Goal: Information Seeking & Learning: Learn about a topic

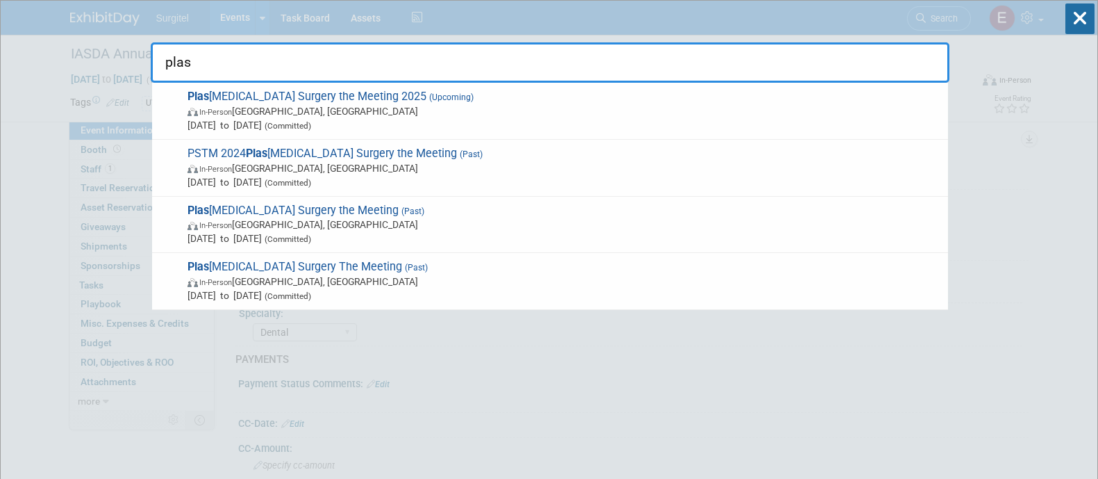
select select "School Show"
select select "Dental"
click at [259, 78] on input "plas" at bounding box center [550, 62] width 799 height 40
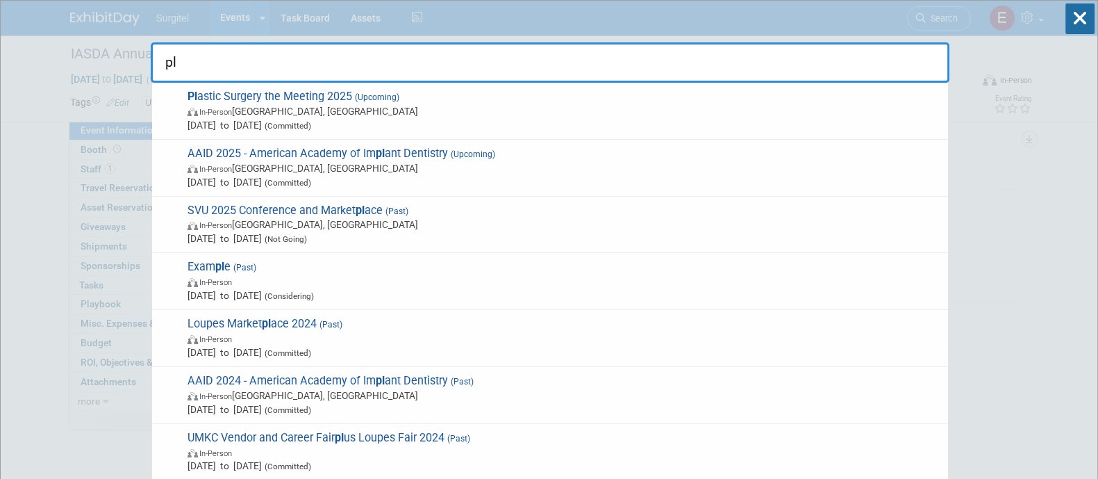
type input "p"
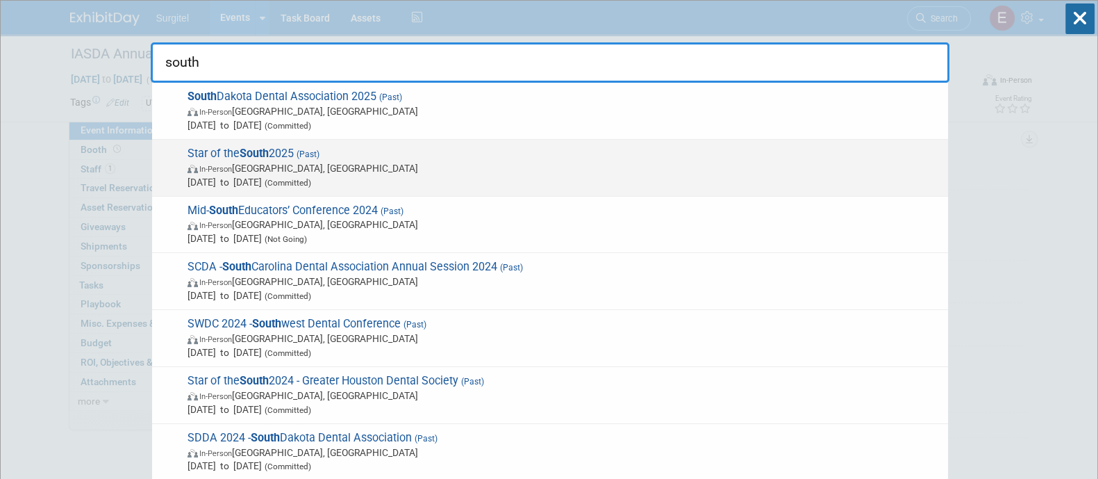
type input "south"
click at [265, 161] on span "In-Person Houston, TX" at bounding box center [565, 168] width 754 height 14
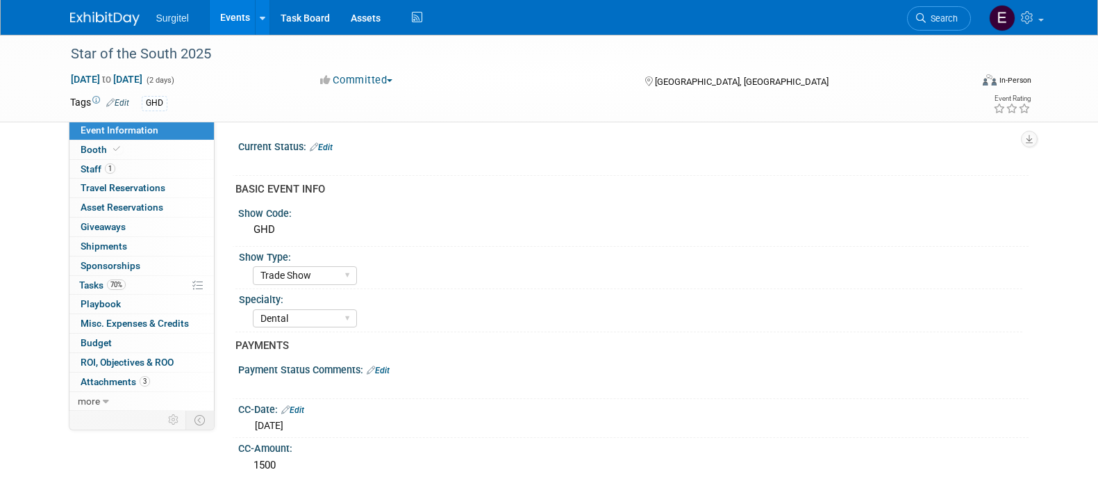
select select "Trade Show"
select select "Dental"
select select "SkyMiles - 93008"
select select "Yes"
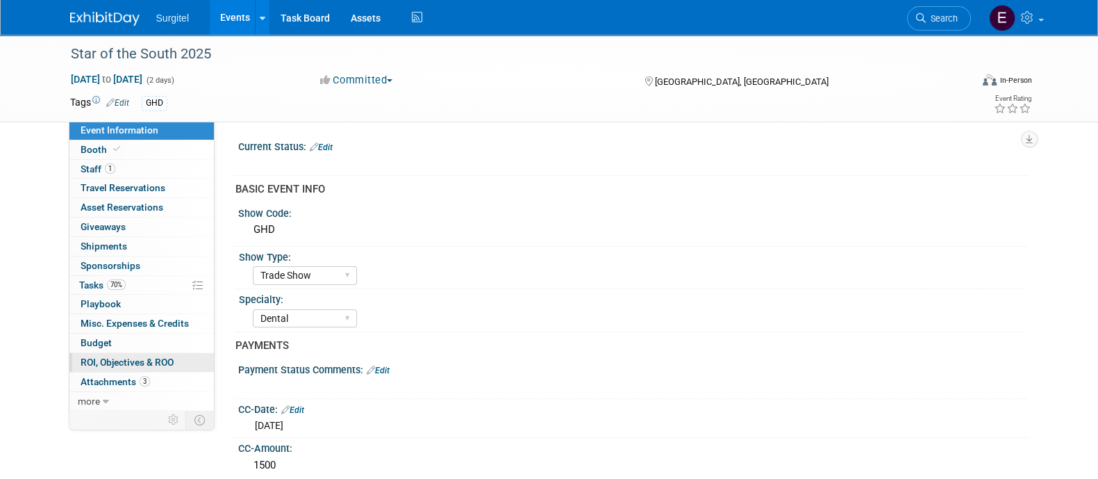
click at [133, 361] on span "ROI, Objectives & ROO 0" at bounding box center [127, 361] width 93 height 11
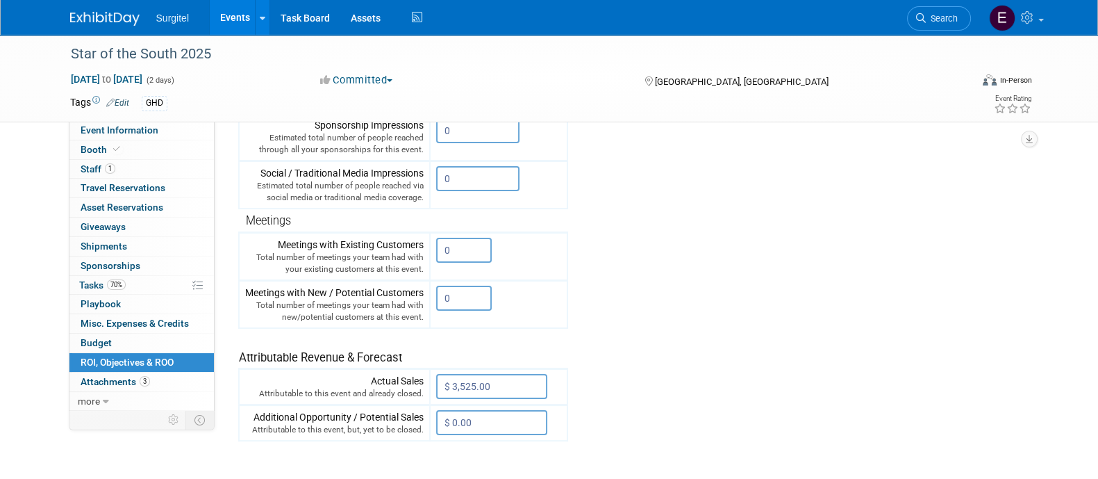
scroll to position [325, 0]
click at [235, 24] on link "Events" at bounding box center [235, 17] width 51 height 35
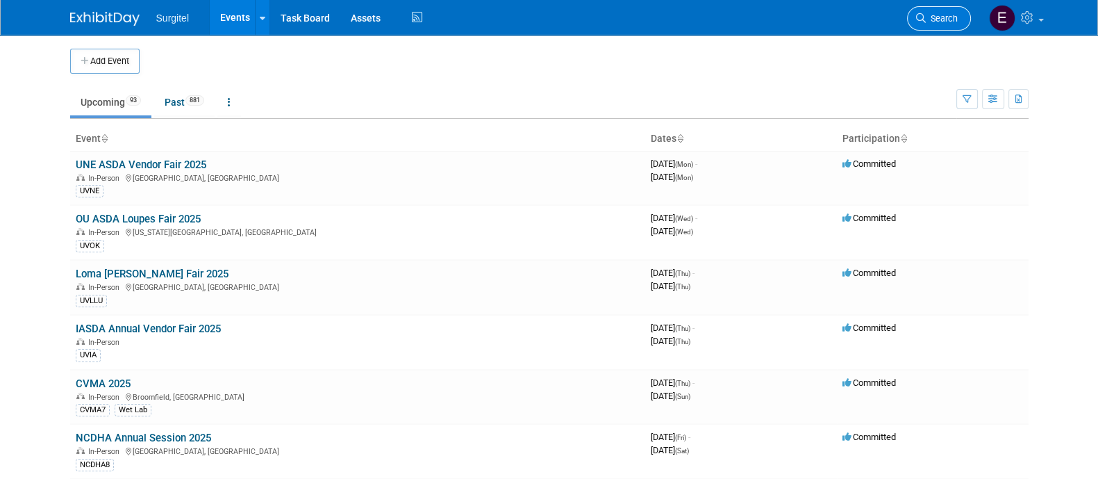
click at [959, 7] on link "Search" at bounding box center [939, 18] width 64 height 24
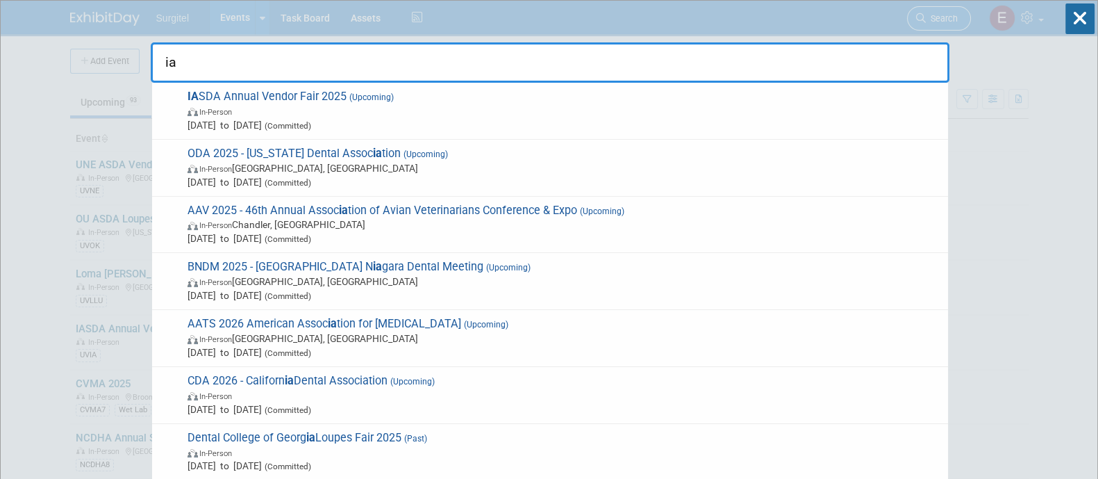
type input "i"
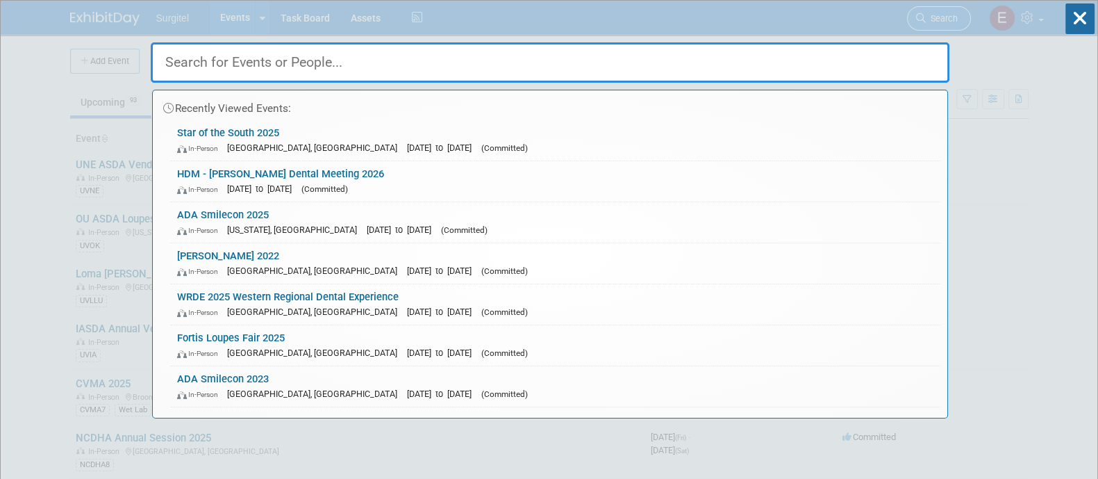
type input "i"
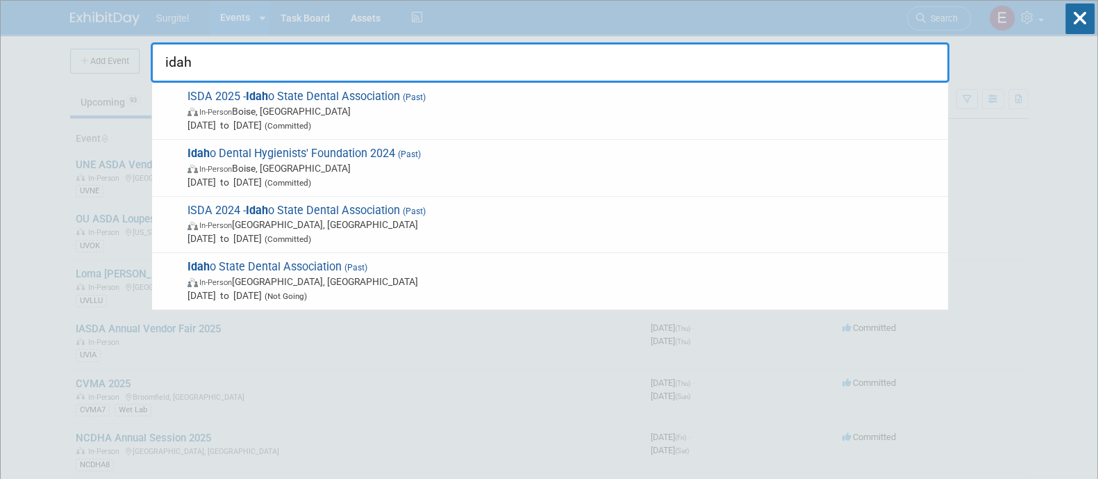
type input "idah"
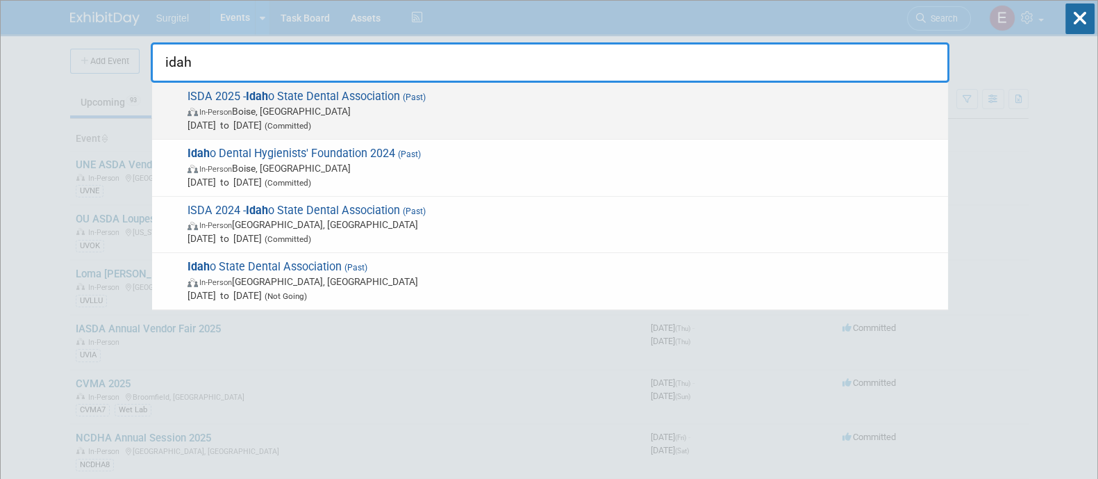
click at [351, 105] on span "In-Person Boise, ID" at bounding box center [565, 111] width 754 height 14
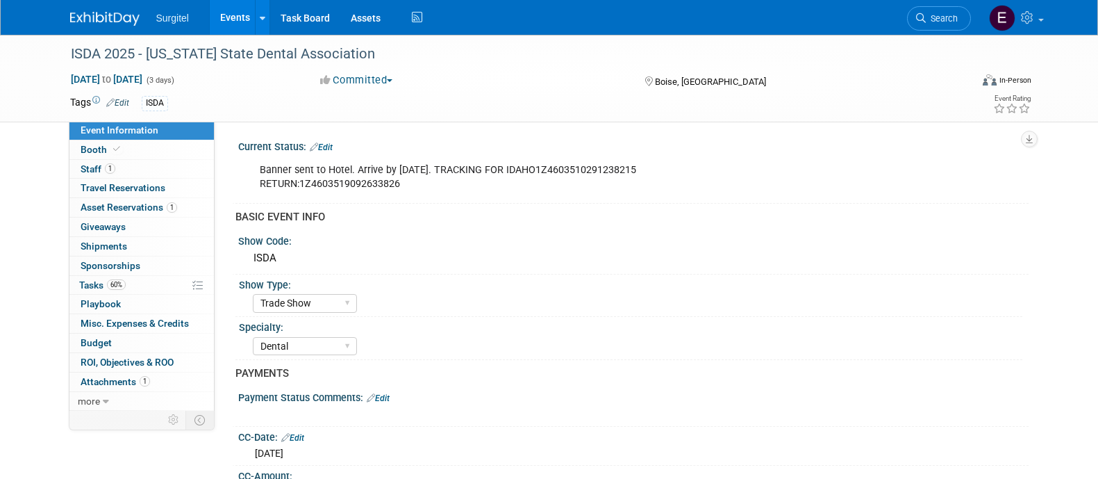
select select "Trade Show"
select select "Dental"
select select "Rewards - 12003"
select select "No"
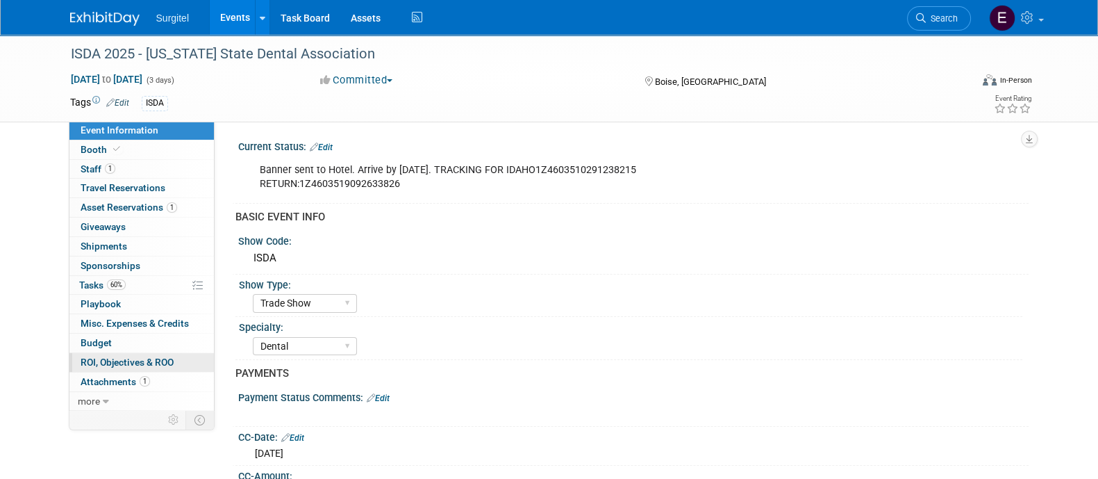
click at [101, 359] on span "ROI, Objectives & ROO 0" at bounding box center [127, 361] width 93 height 11
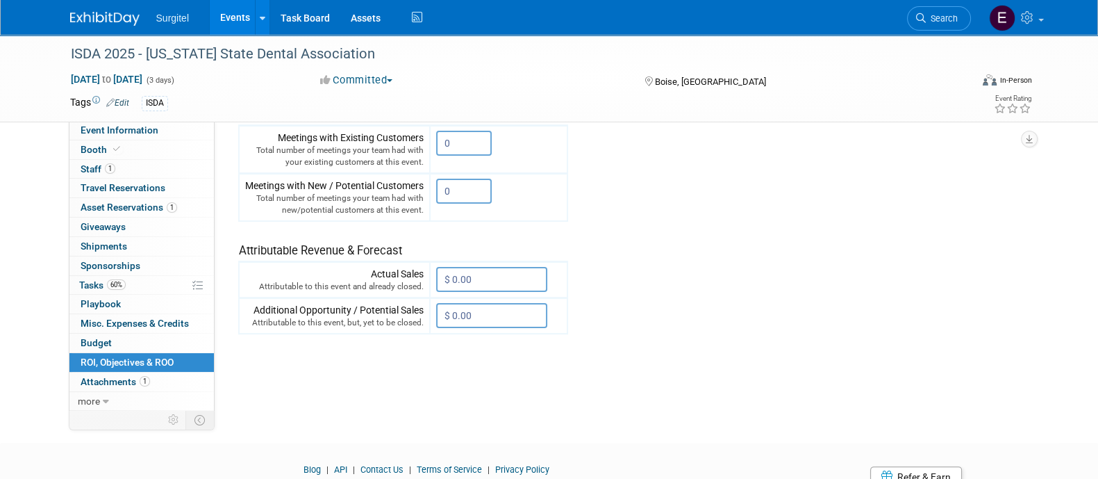
scroll to position [437, 0]
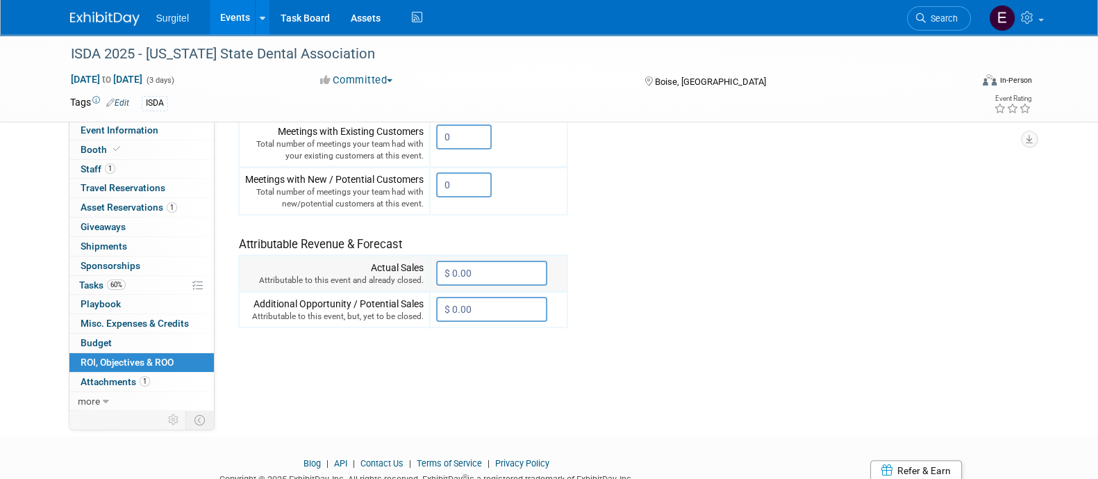
click at [506, 265] on input "$ 0.00" at bounding box center [491, 272] width 111 height 25
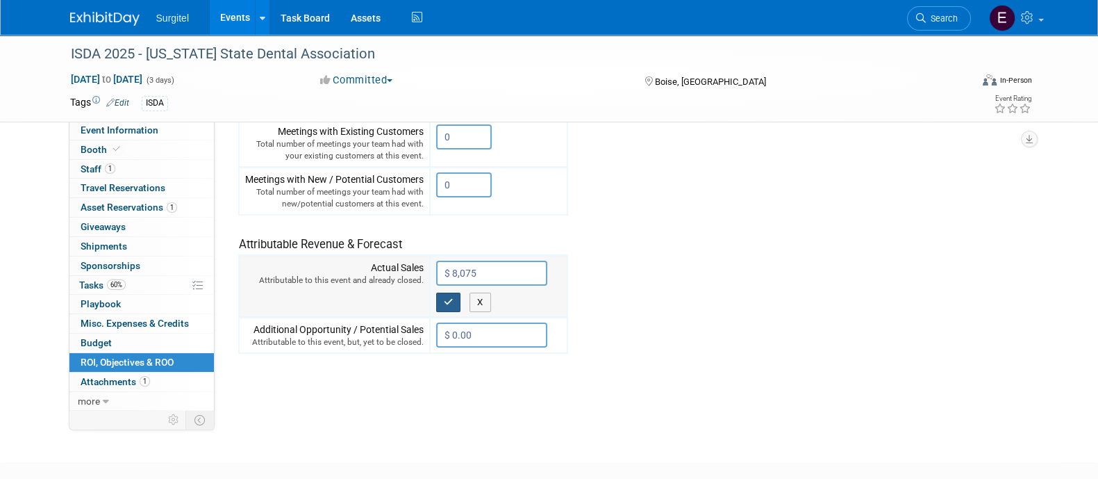
type input "$ 8,075.00"
click at [449, 297] on icon "button" at bounding box center [449, 301] width 10 height 9
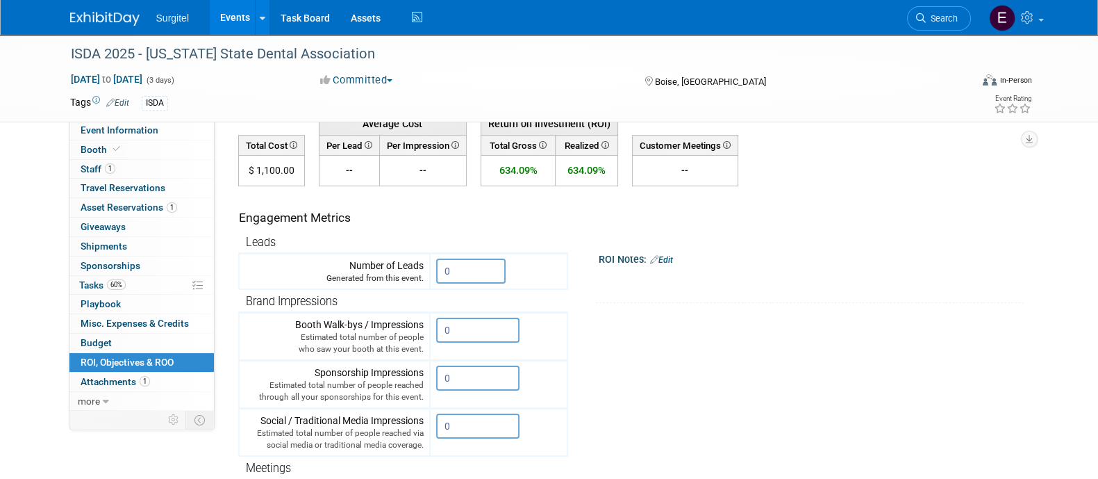
scroll to position [70, 0]
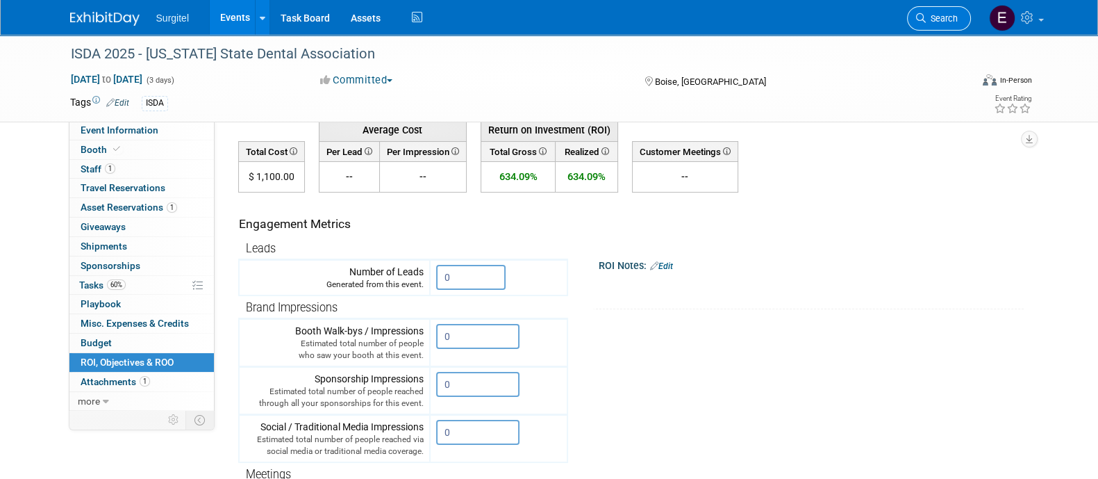
click at [945, 22] on span "Search" at bounding box center [942, 18] width 32 height 10
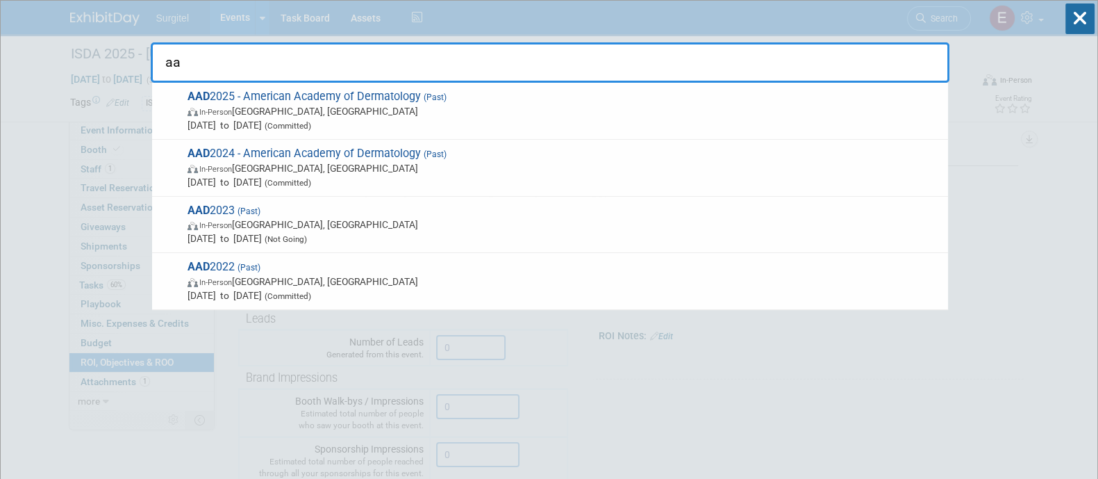
type input "a"
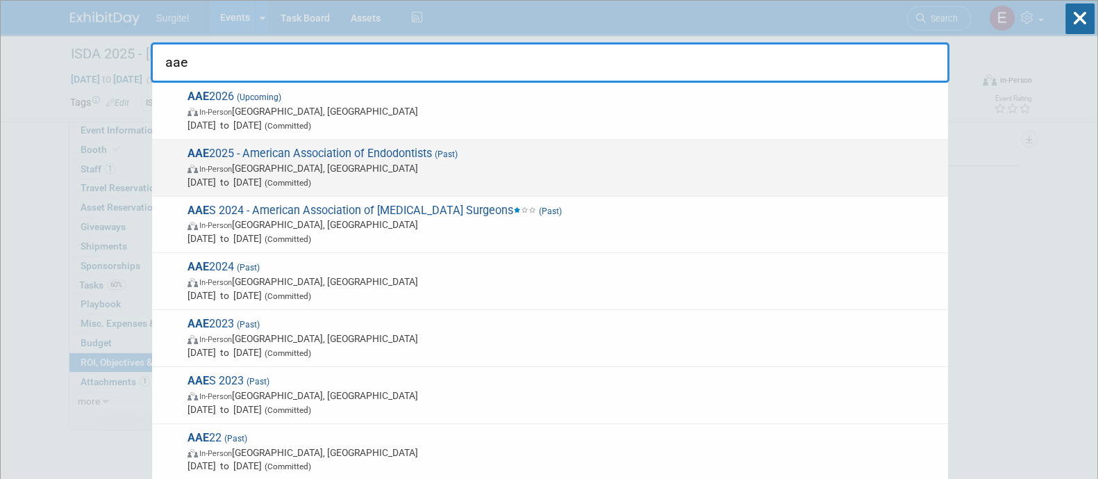
type input "aae"
click at [552, 192] on div "AAE 2025 - American Association of Endodontists (Past) In-Person Boston, MA Apr…" at bounding box center [550, 168] width 796 height 57
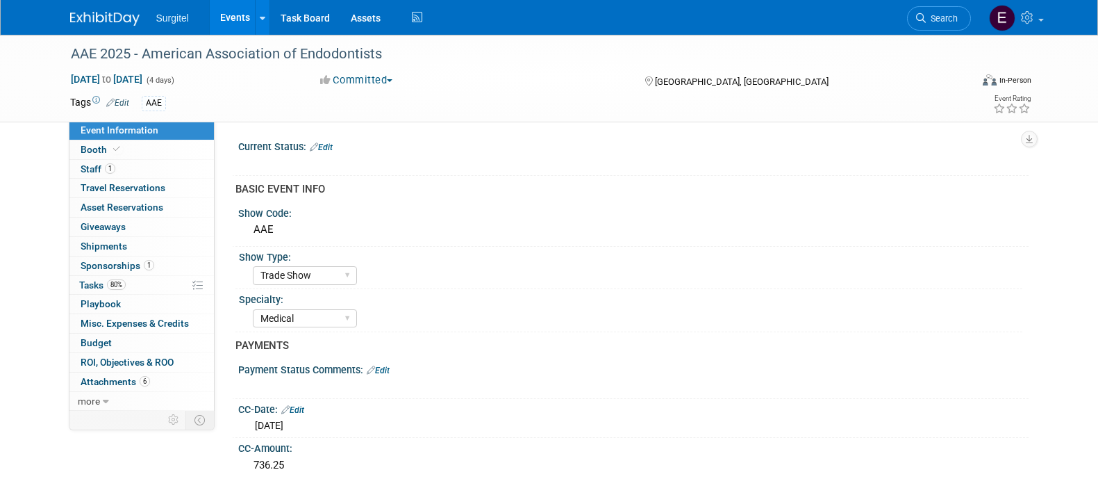
select select "Trade Show"
select select "Medical"
select select "SkyMiles - 93008"
select select "Yes"
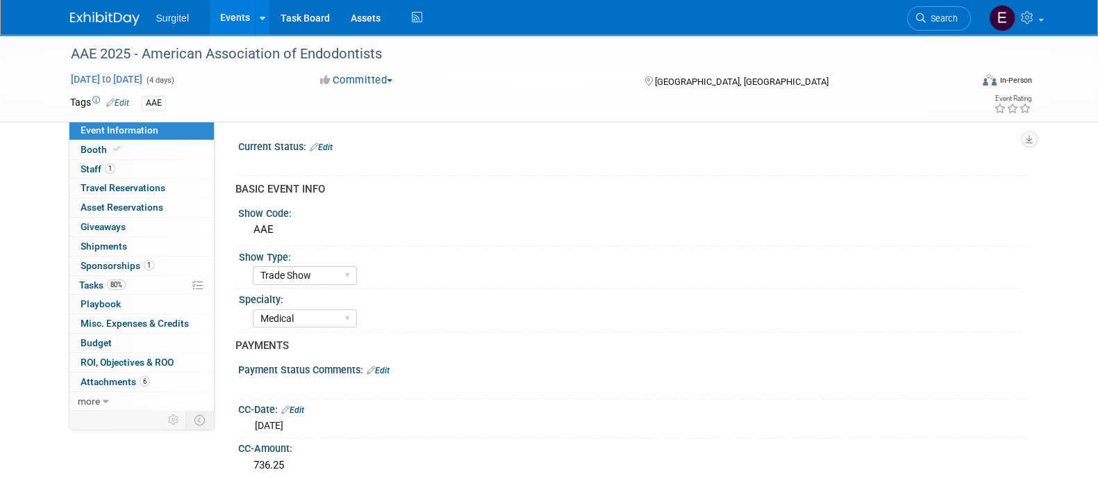
click at [138, 78] on span "[DATE] to [DATE]" at bounding box center [106, 79] width 73 height 13
select select "3"
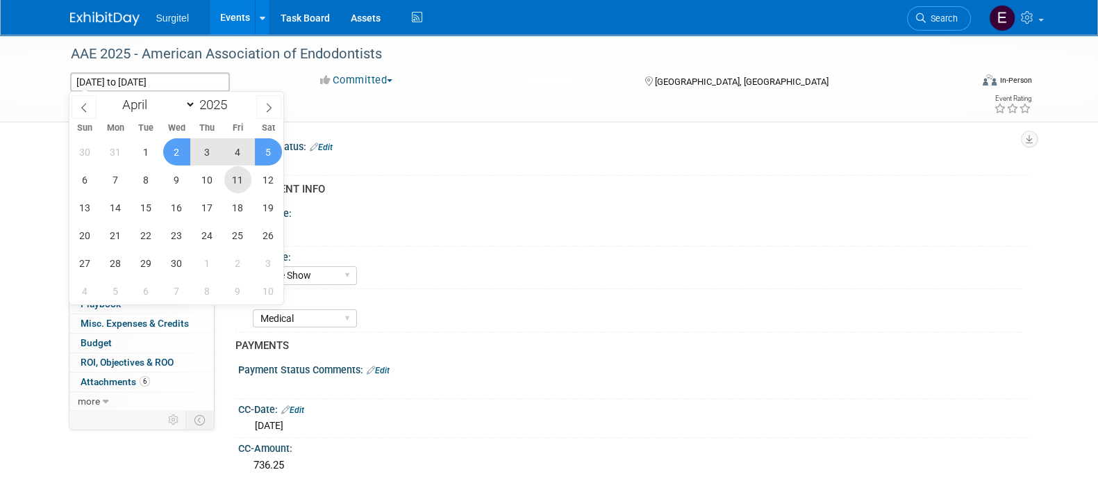
click at [236, 184] on span "11" at bounding box center [237, 179] width 27 height 27
type input "[DATE]"
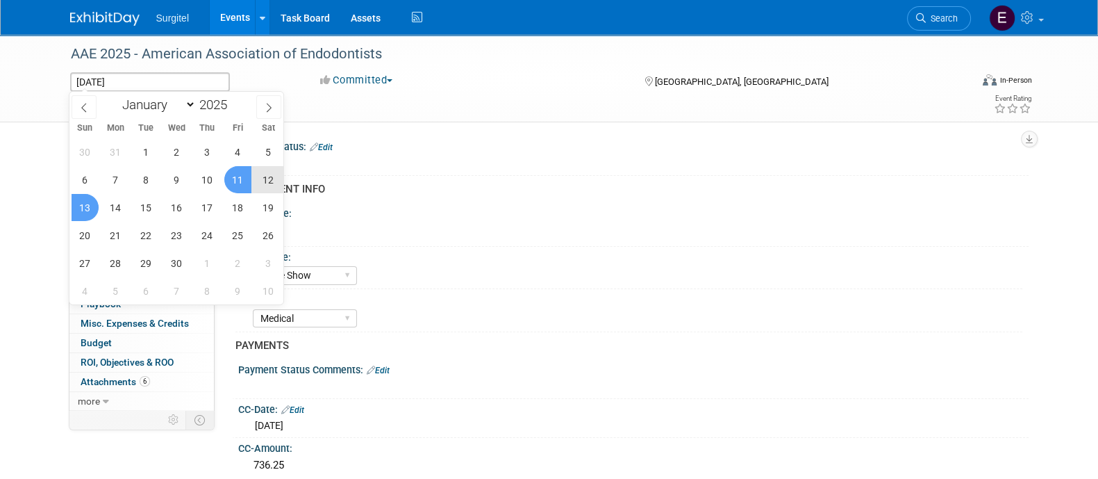
click at [84, 216] on span "13" at bounding box center [85, 207] width 27 height 27
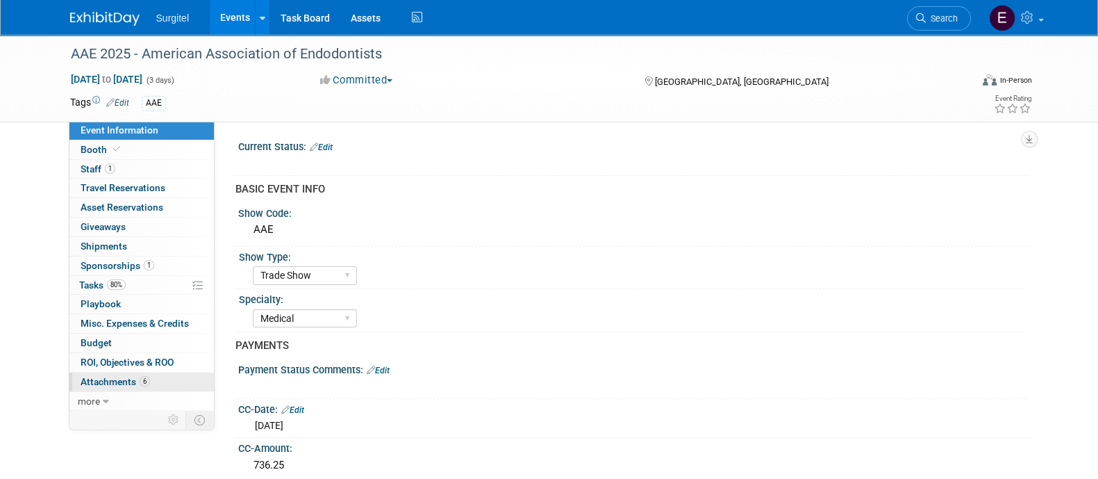
click at [146, 376] on span "6" at bounding box center [145, 381] width 10 height 10
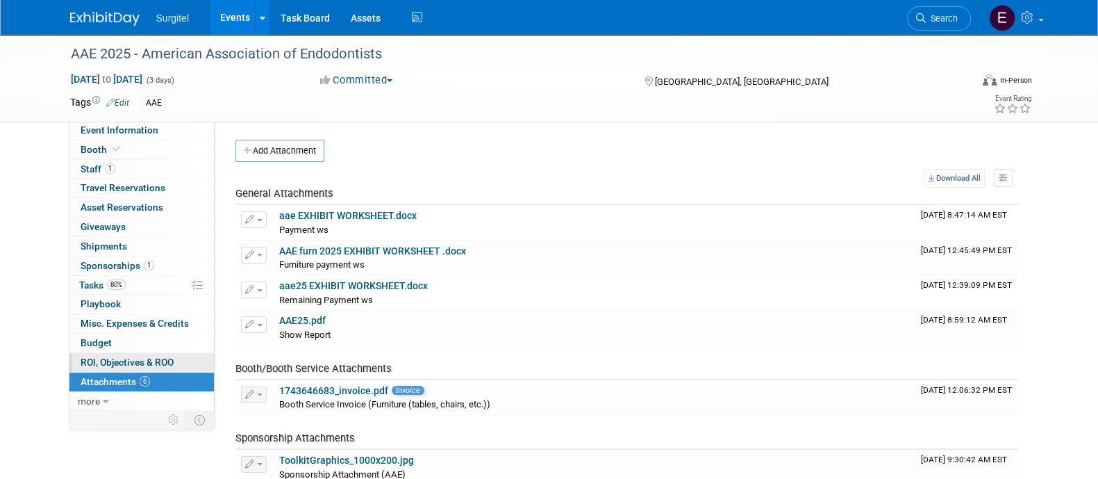
click at [86, 354] on link "0 ROI, Objectives & ROO 0" at bounding box center [141, 362] width 144 height 19
